Goal: Share content: Share content

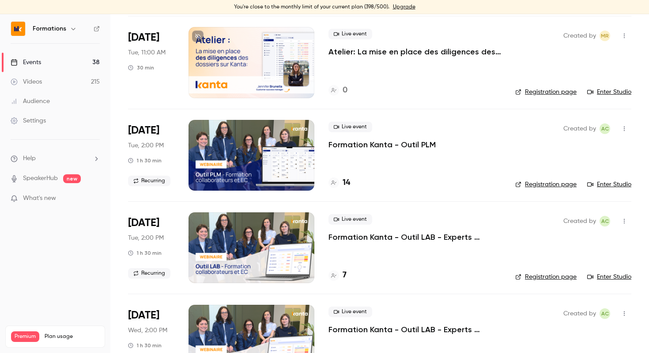
scroll to position [156, 0]
click at [629, 221] on button "button" at bounding box center [625, 220] width 14 height 14
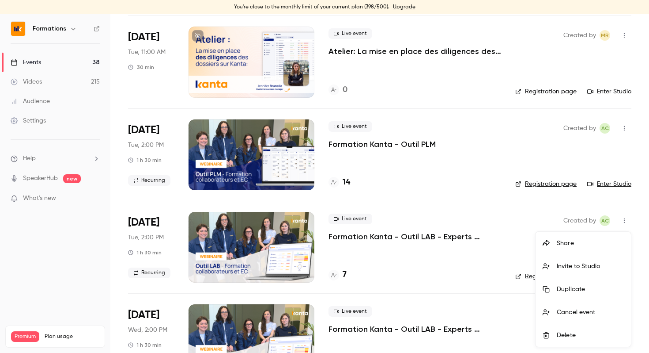
click at [581, 241] on div "Share" at bounding box center [590, 243] width 67 height 9
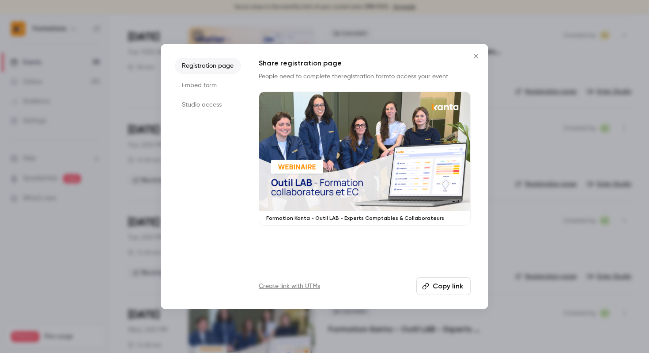
click at [443, 286] on button "Copy link" at bounding box center [444, 286] width 54 height 18
click at [476, 52] on button "Close" at bounding box center [476, 56] width 18 height 18
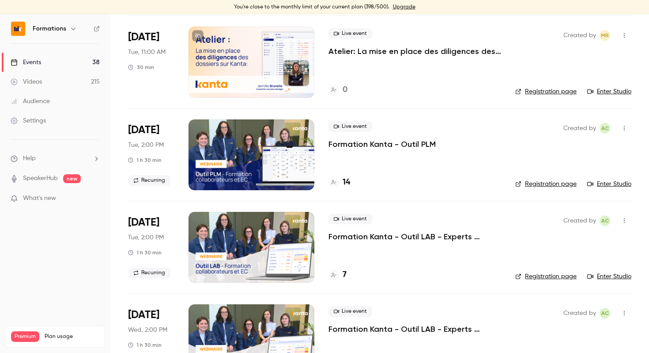
click at [630, 123] on button "button" at bounding box center [625, 128] width 14 height 14
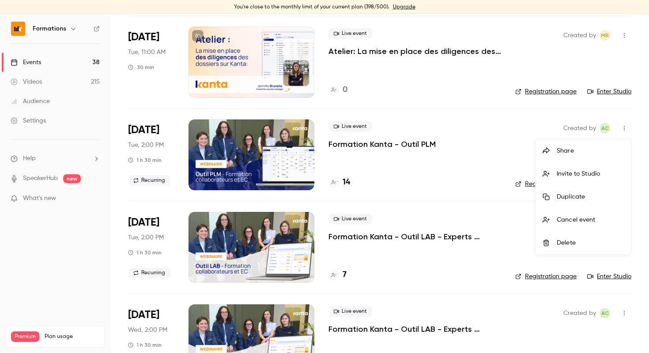
click at [581, 144] on li "Share" at bounding box center [583, 150] width 95 height 23
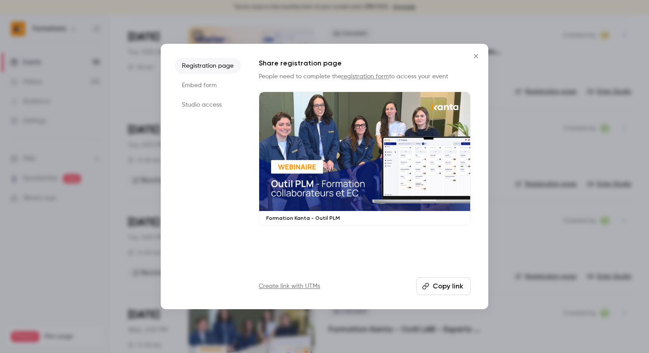
click at [428, 280] on button "Copy link" at bounding box center [444, 286] width 54 height 18
click at [478, 58] on icon "Close" at bounding box center [476, 56] width 11 height 7
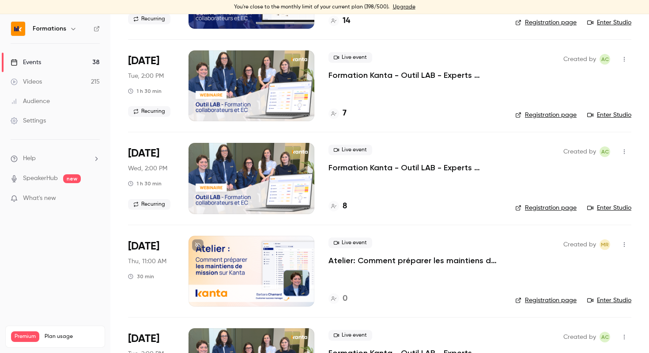
scroll to position [329, 0]
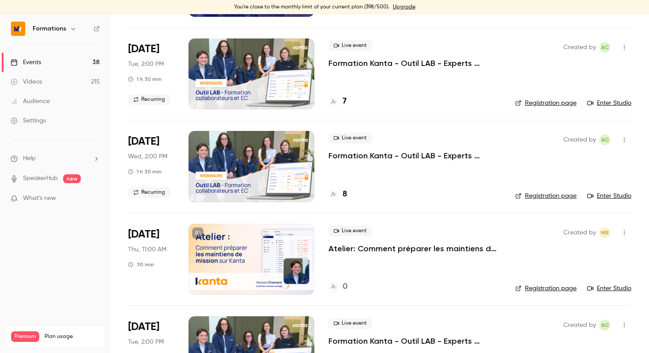
click at [627, 139] on icon "button" at bounding box center [624, 139] width 7 height 6
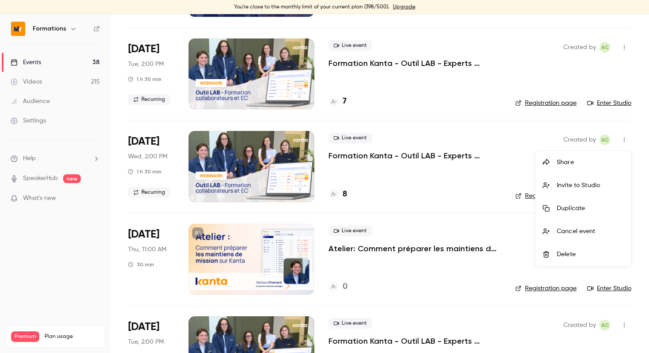
click at [557, 157] on li "Share" at bounding box center [583, 162] width 95 height 23
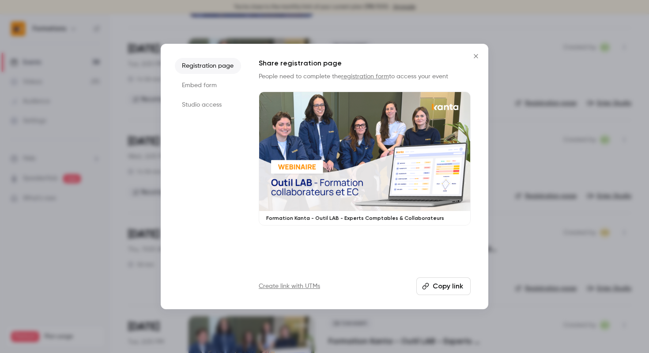
click at [442, 284] on button "Copy link" at bounding box center [444, 286] width 54 height 18
click at [523, 114] on div at bounding box center [324, 176] width 649 height 353
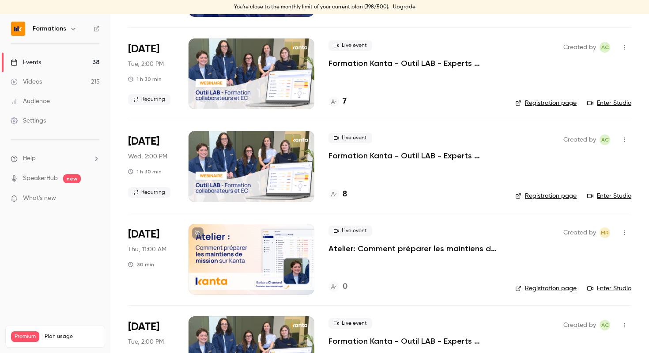
click at [629, 140] on button "button" at bounding box center [625, 140] width 14 height 14
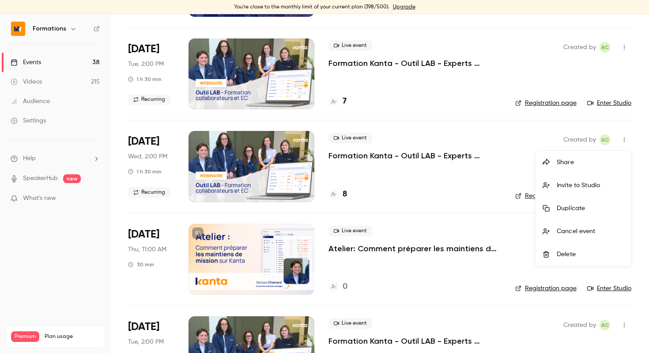
click at [578, 159] on div "Share" at bounding box center [590, 162] width 67 height 9
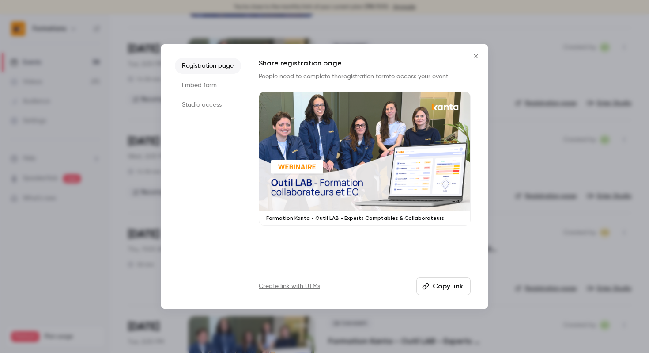
click at [437, 288] on button "Copy link" at bounding box center [444, 286] width 54 height 18
